Goal: Task Accomplishment & Management: Use online tool/utility

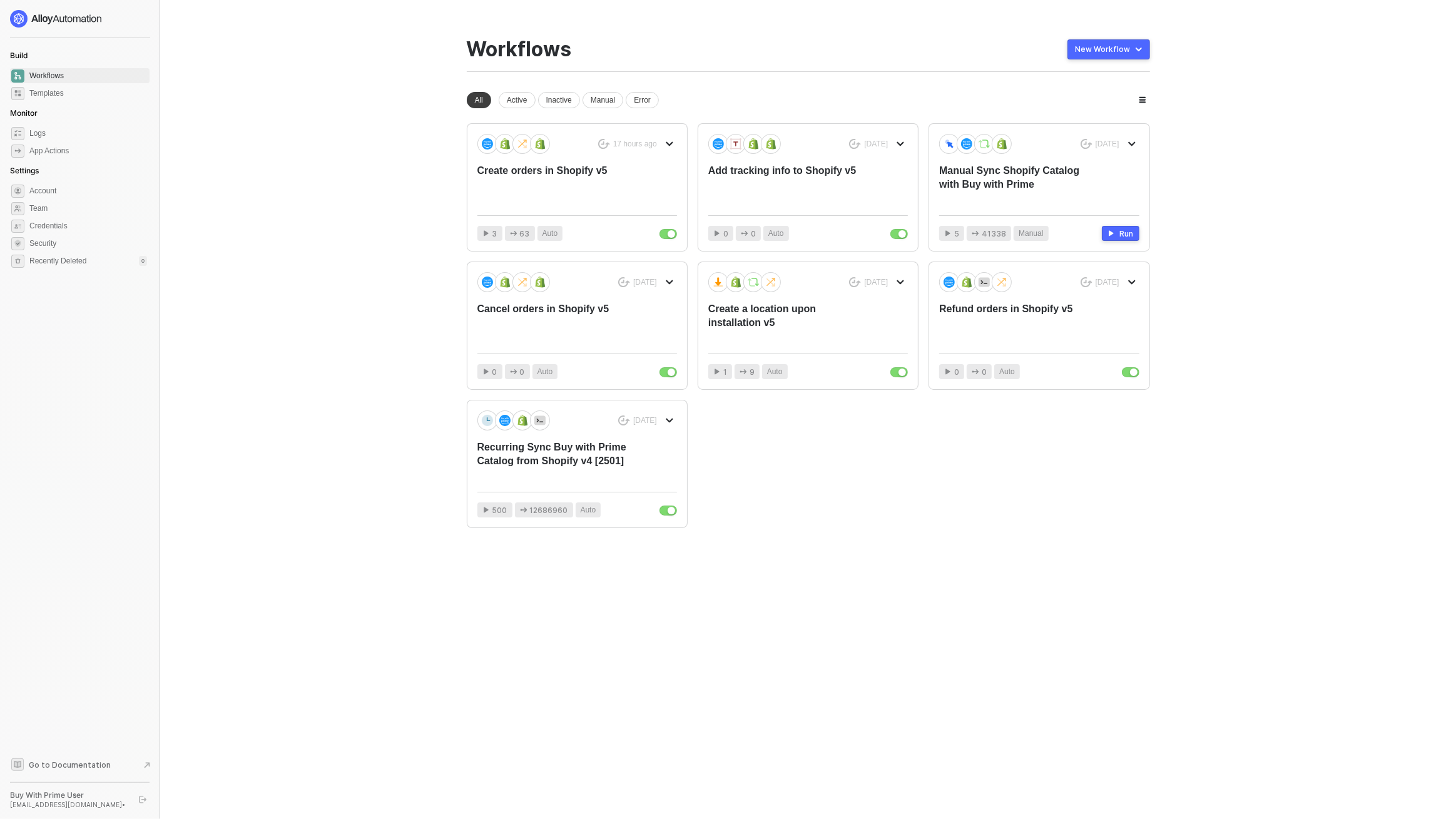
click at [343, 182] on main "You need to expand your browser window or switch to a computer with a bigger sc…" at bounding box center [728, 409] width 1456 height 819
click at [579, 163] on div "17 hours ago Create orders in Shopify v5" at bounding box center [577, 169] width 199 height 71
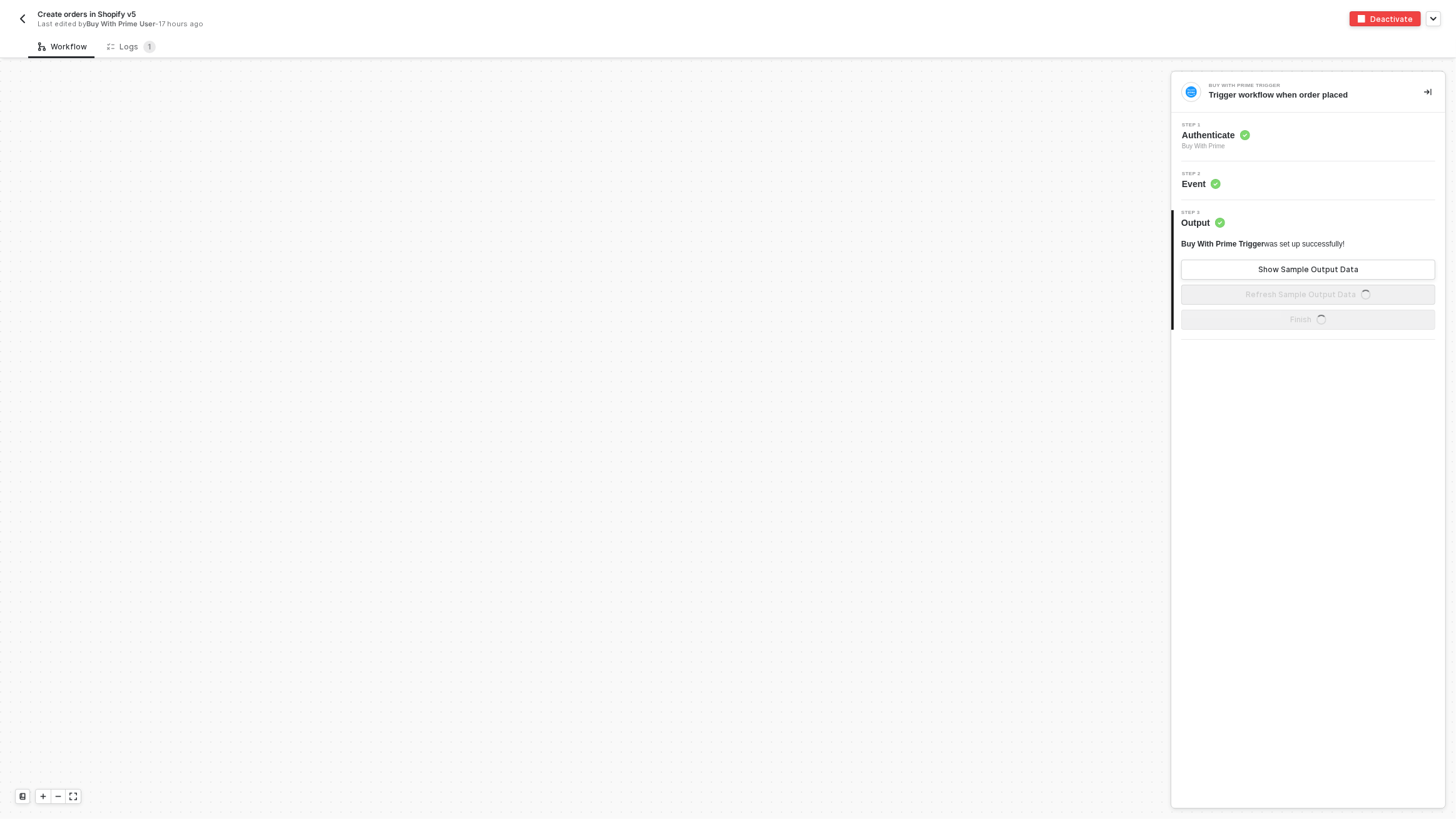
scroll to position [595, 0]
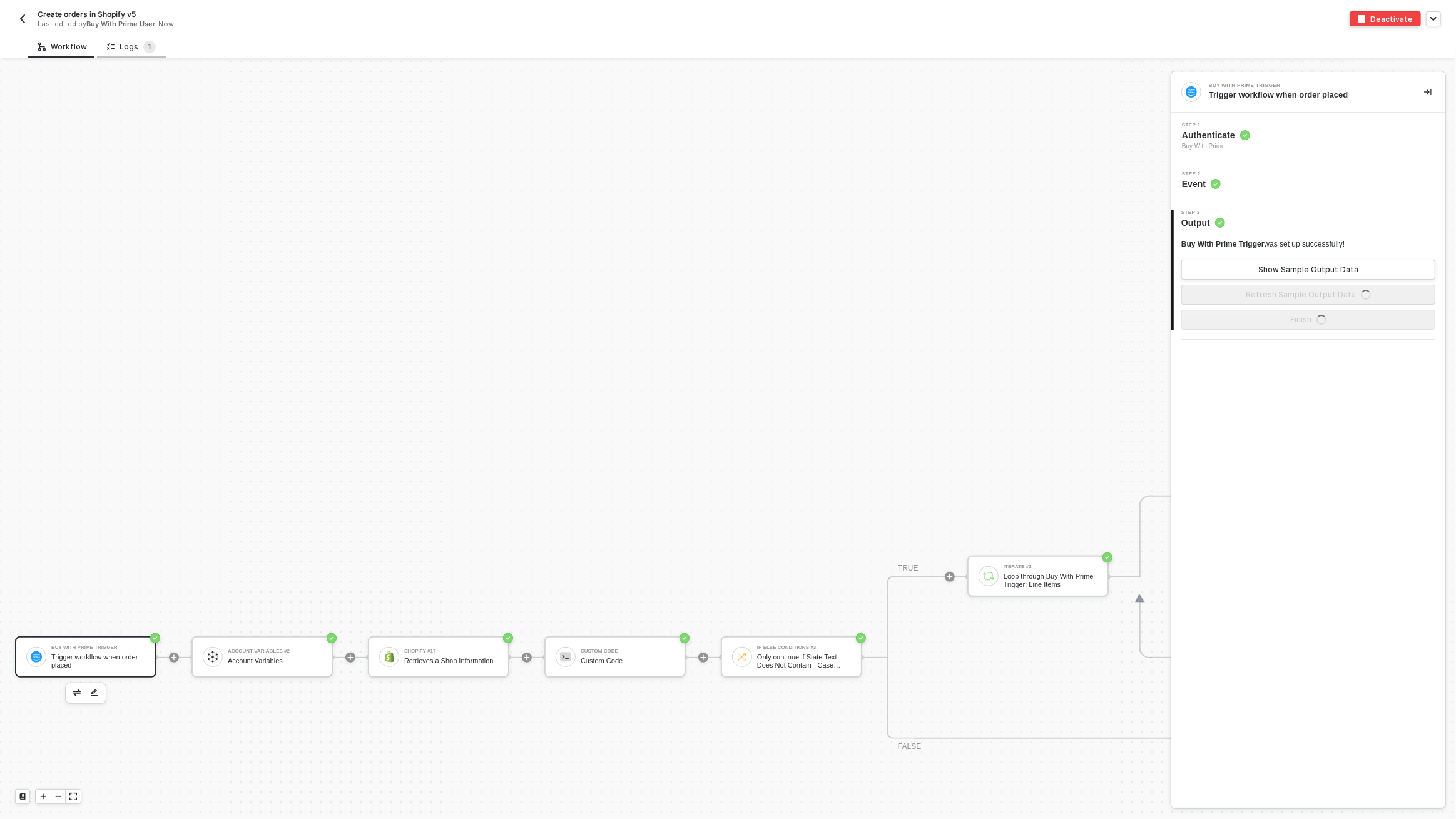
click at [127, 43] on div "Logs 1" at bounding box center [131, 47] width 49 height 13
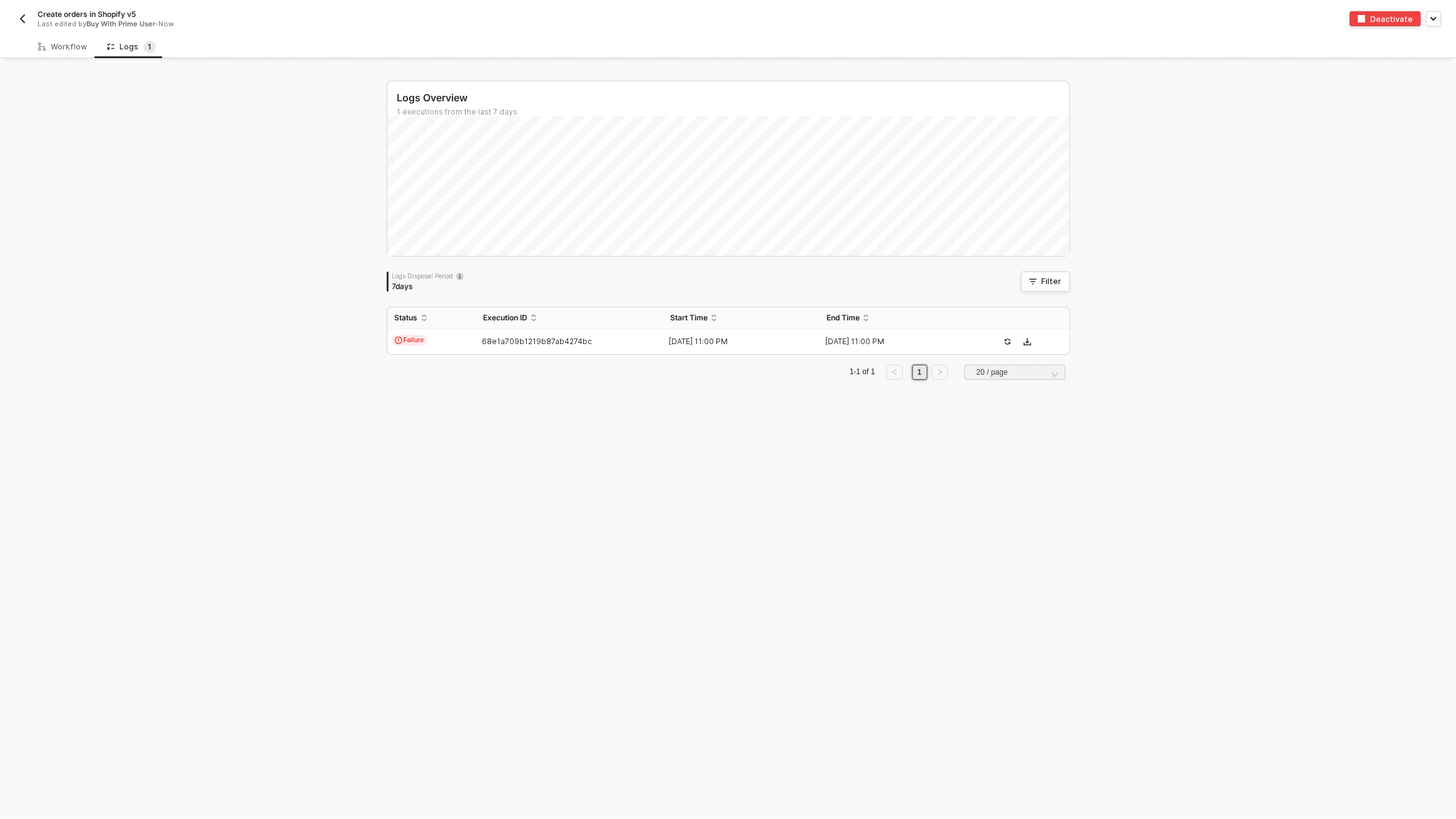
click at [25, 20] on img "button" at bounding box center [22, 18] width 10 height 10
